Goal: Navigation & Orientation: Go to known website

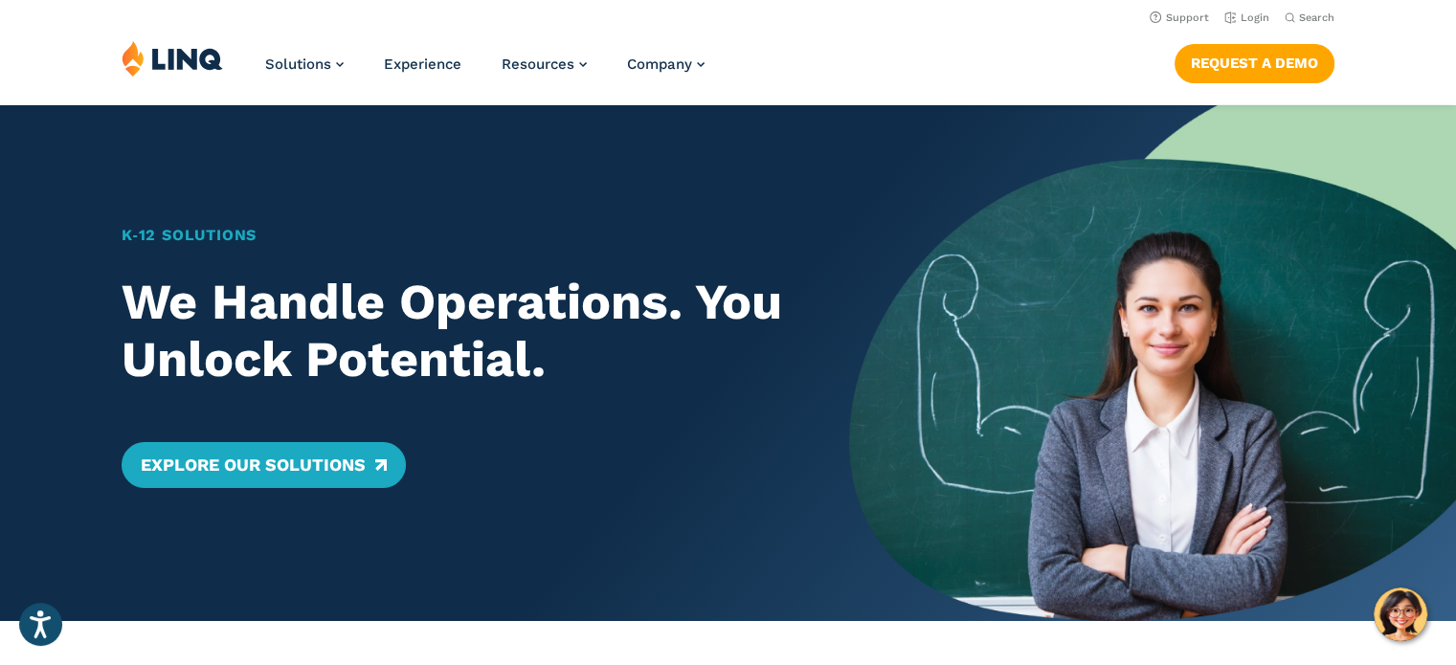
click at [915, 274] on img at bounding box center [1152, 363] width 607 height 516
click at [1247, 15] on link "Login" at bounding box center [1246, 17] width 45 height 12
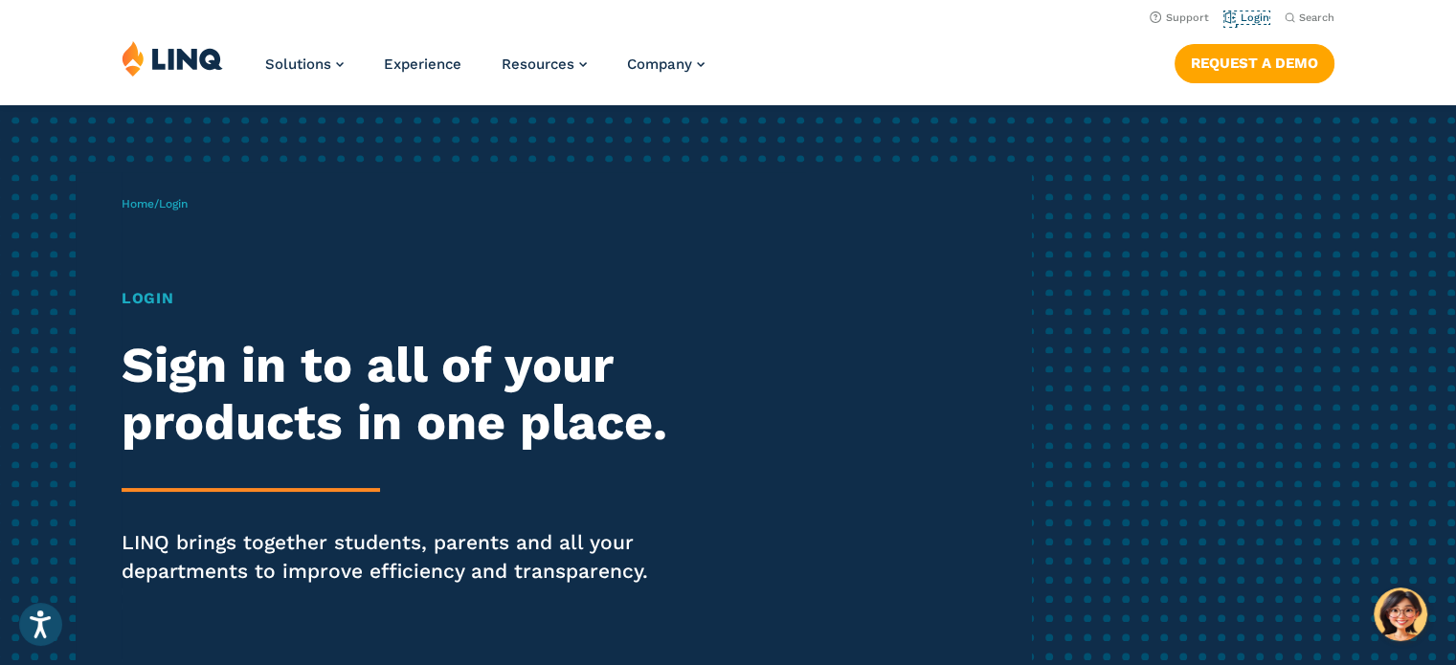
click at [1247, 15] on link "Login" at bounding box center [1246, 17] width 45 height 12
click at [146, 203] on link "Home" at bounding box center [138, 203] width 33 height 13
